Goal: Transaction & Acquisition: Purchase product/service

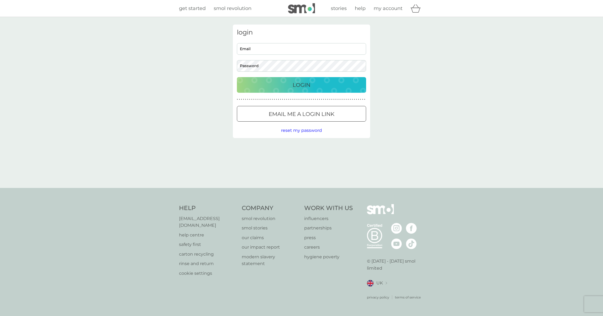
click at [270, 52] on input "Email" at bounding box center [301, 49] width 129 height 12
type input "[EMAIL_ADDRESS][DOMAIN_NAME]"
click at [340, 85] on div "Login" at bounding box center [301, 85] width 118 height 9
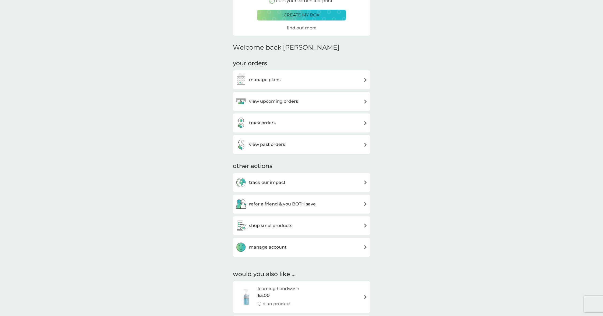
scroll to position [94, 0]
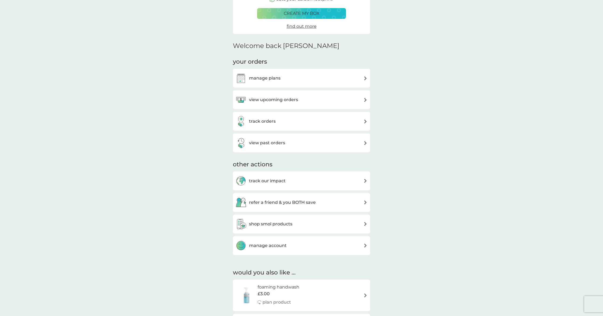
click at [277, 99] on h3 "view upcoming orders" at bounding box center [273, 99] width 49 height 7
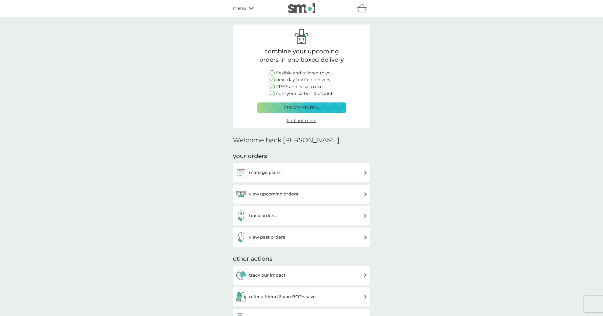
scroll to position [94, 0]
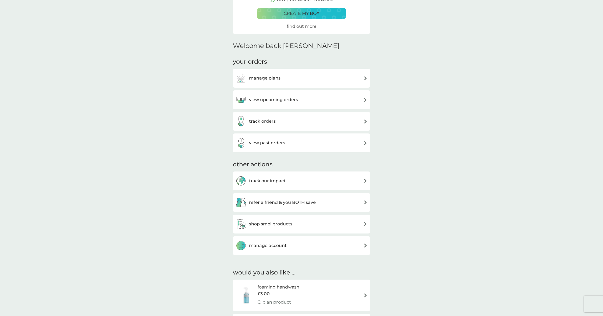
click at [271, 79] on h3 "manage plans" at bounding box center [265, 78] width 32 height 7
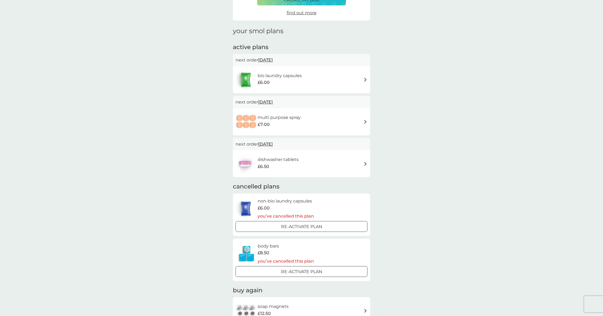
scroll to position [55, 0]
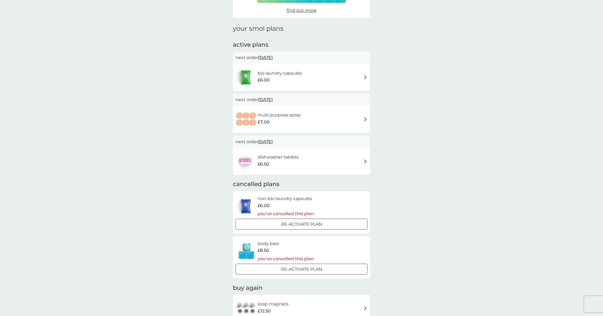
click at [316, 163] on div "dishwasher tablets £6.50" at bounding box center [302, 161] width 132 height 19
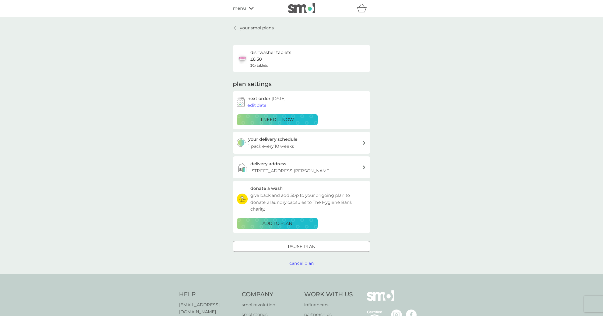
click at [305, 120] on div "i need it now" at bounding box center [277, 119] width 74 height 7
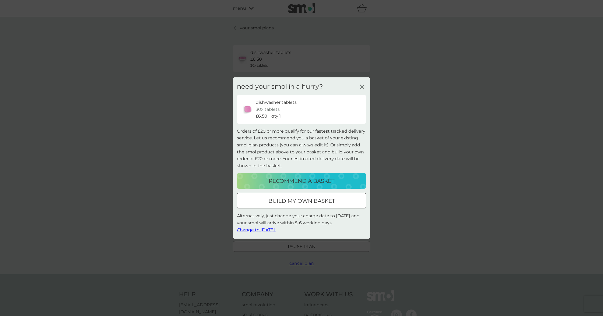
scroll to position [0, 0]
click at [326, 202] on p "build my own basket" at bounding box center [302, 200] width 67 height 9
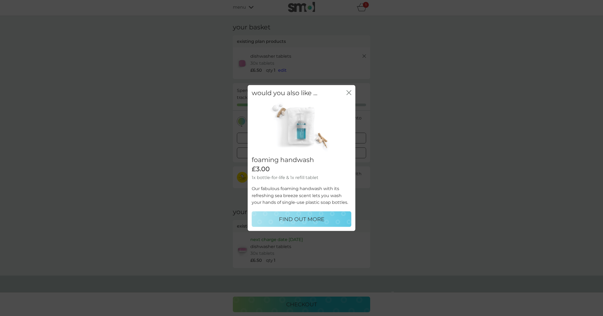
scroll to position [2, 0]
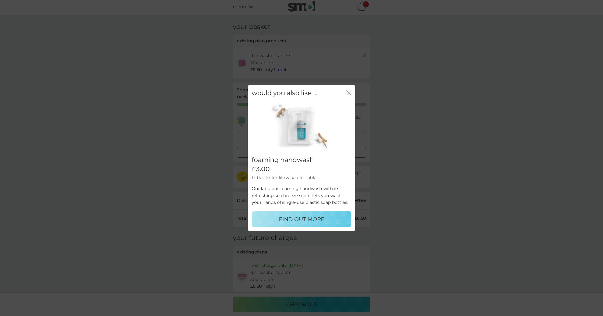
click at [350, 92] on icon "close" at bounding box center [349, 92] width 5 height 5
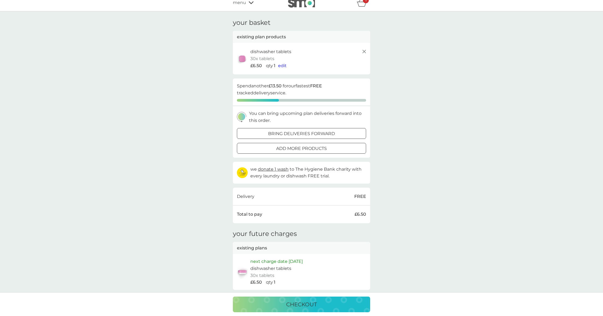
scroll to position [0, 0]
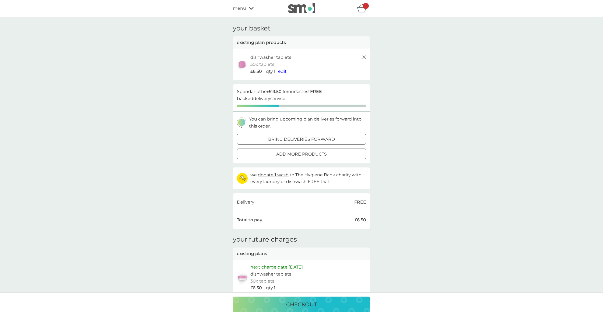
click at [335, 137] on div "bring deliveries forward" at bounding box center [301, 139] width 129 height 7
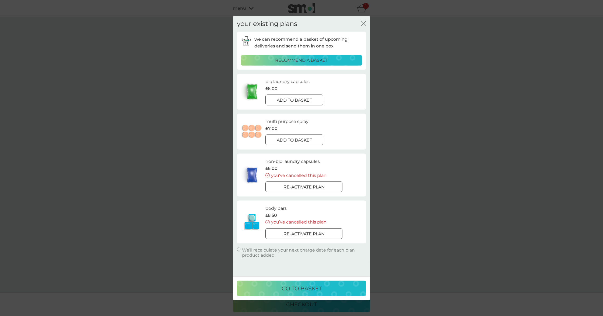
click at [289, 100] on div at bounding box center [288, 100] width 4 height 4
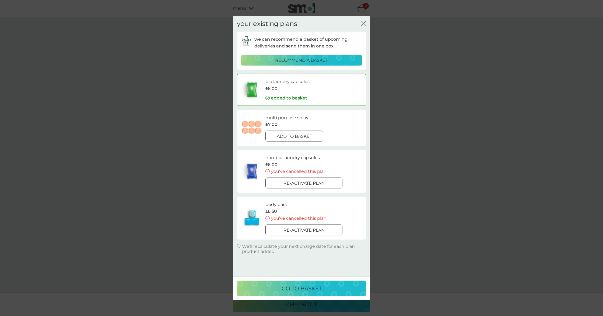
click at [366, 23] on icon "close" at bounding box center [363, 23] width 5 height 5
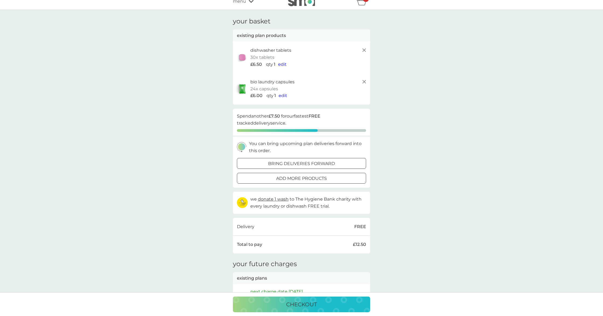
scroll to position [19, 0]
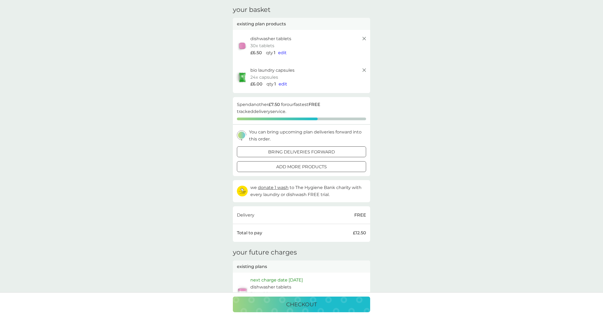
click at [292, 167] on div at bounding box center [301, 167] width 19 height 6
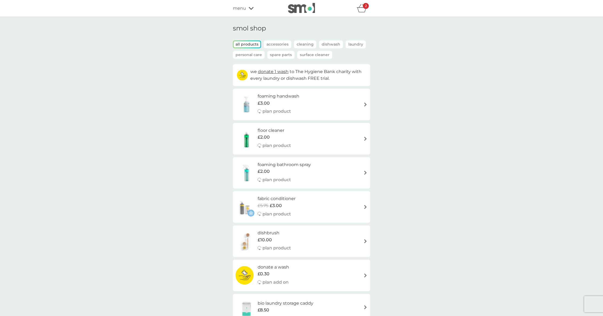
click at [251, 8] on icon at bounding box center [251, 8] width 5 height 3
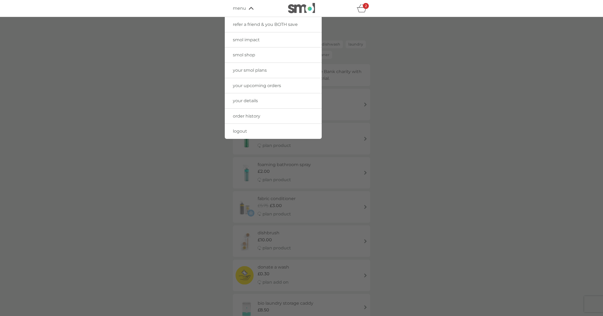
click at [416, 75] on div at bounding box center [301, 175] width 603 height 316
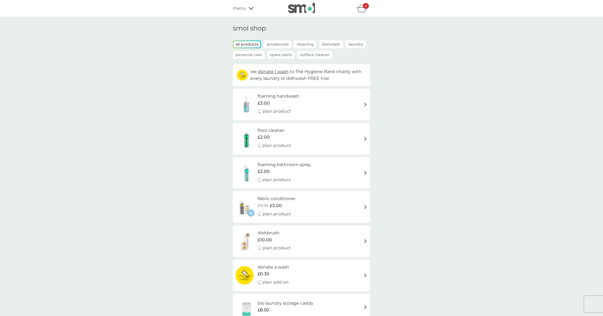
click at [361, 10] on icon "basket" at bounding box center [362, 8] width 10 height 8
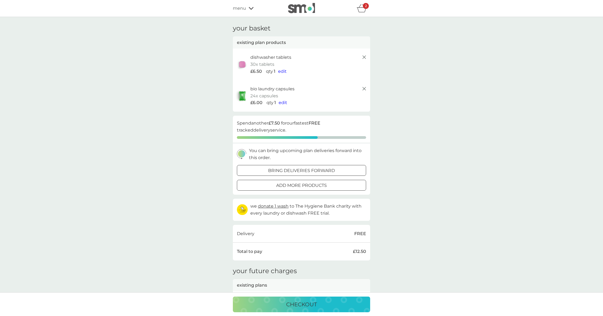
click at [266, 62] on p "30x tablets" at bounding box center [262, 64] width 24 height 7
click at [260, 71] on span "£6.50" at bounding box center [256, 71] width 12 height 7
click at [283, 70] on span "edit" at bounding box center [282, 71] width 9 height 5
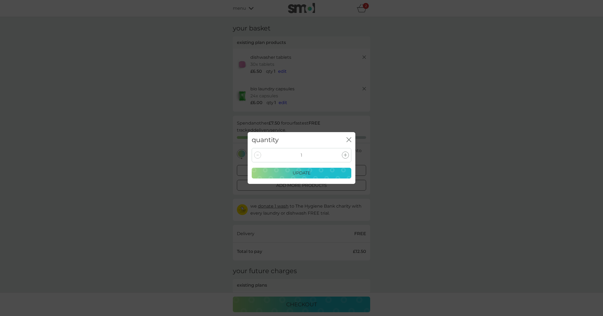
click at [346, 154] on icon at bounding box center [345, 154] width 3 height 3
click at [330, 172] on div "update" at bounding box center [301, 172] width 93 height 7
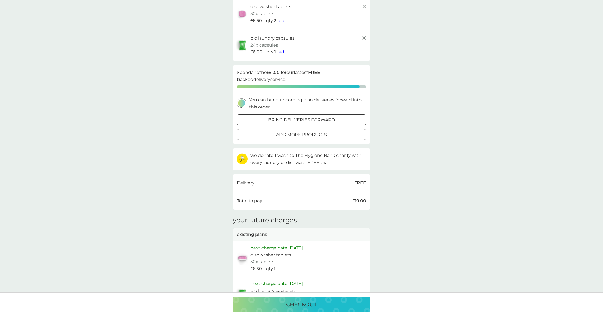
scroll to position [51, 0]
click at [284, 52] on span "edit" at bounding box center [283, 51] width 9 height 5
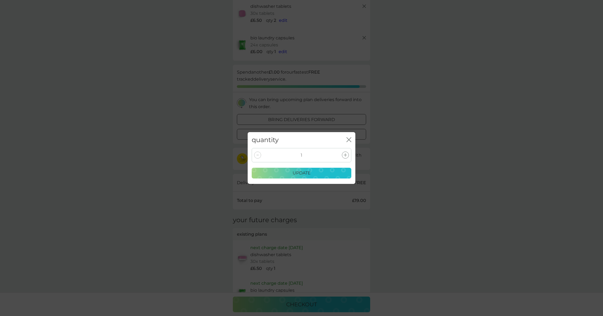
click at [345, 156] on icon at bounding box center [345, 154] width 3 height 3
click at [332, 173] on div "update" at bounding box center [301, 172] width 93 height 7
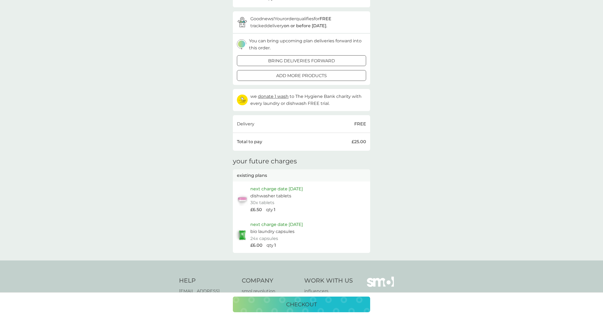
scroll to position [170, 0]
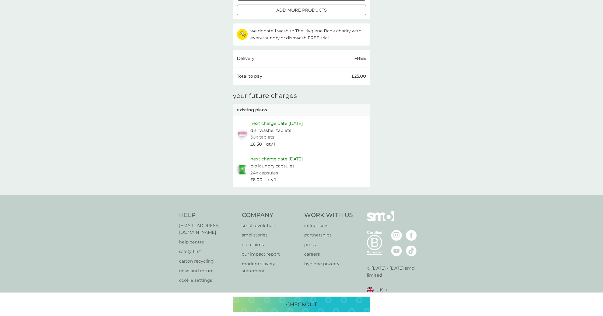
click at [334, 304] on div "checkout" at bounding box center [301, 304] width 127 height 9
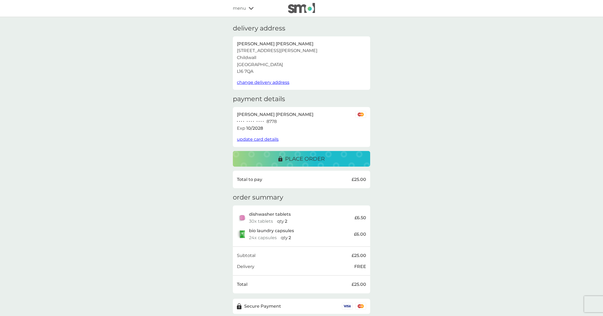
click at [321, 161] on p "place order" at bounding box center [305, 158] width 40 height 9
